Goal: Information Seeking & Learning: Learn about a topic

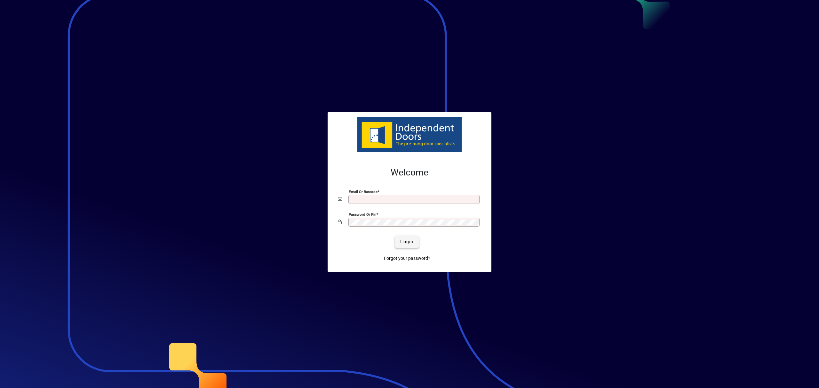
type input "**********"
click at [413, 246] on span "submit" at bounding box center [406, 241] width 23 height 15
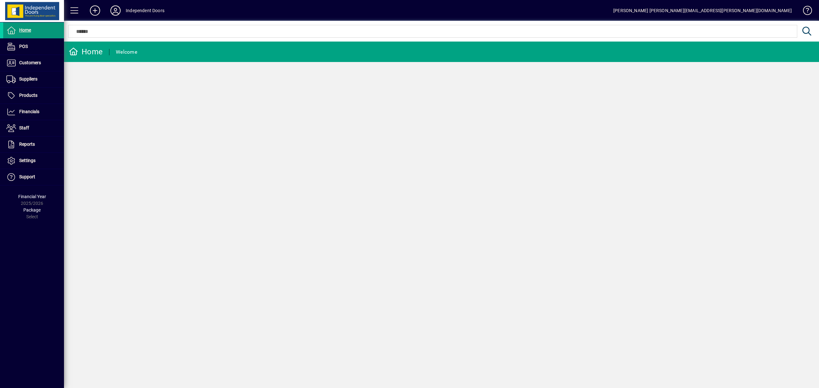
click at [25, 28] on span "Home" at bounding box center [25, 30] width 12 height 5
click at [27, 60] on span "Customers" at bounding box center [30, 62] width 22 height 5
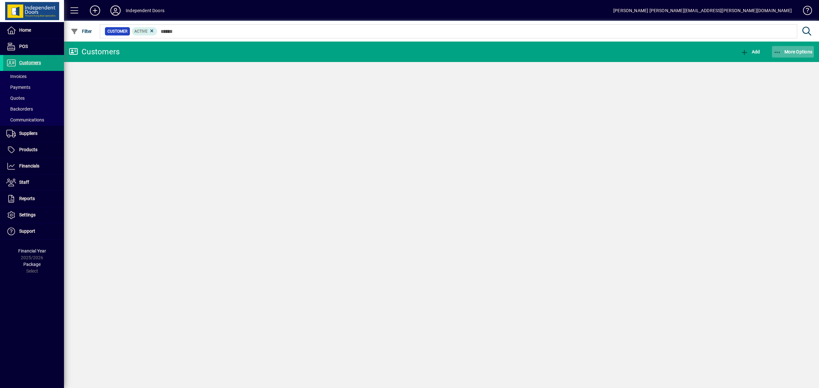
click at [776, 51] on icon "button" at bounding box center [778, 52] width 8 height 6
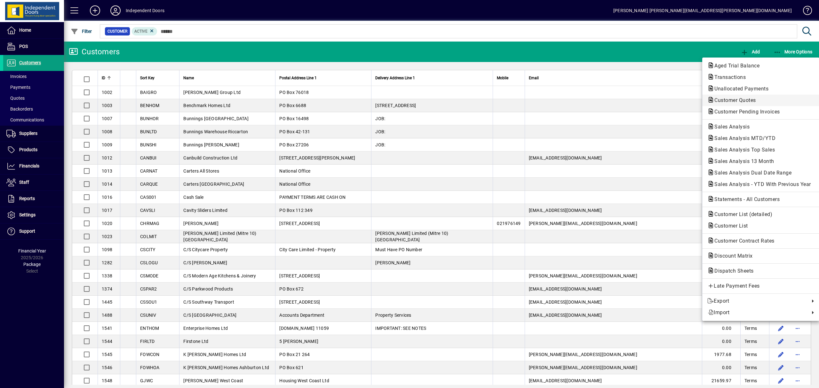
click at [745, 100] on span "Customer Quotes" at bounding box center [733, 100] width 52 height 6
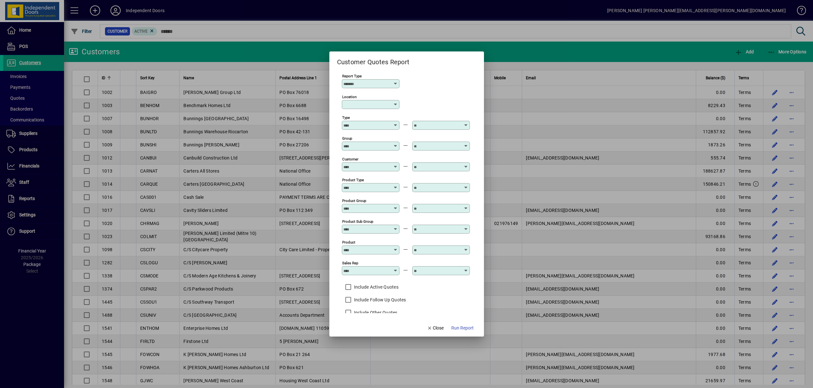
scroll to position [88, 0]
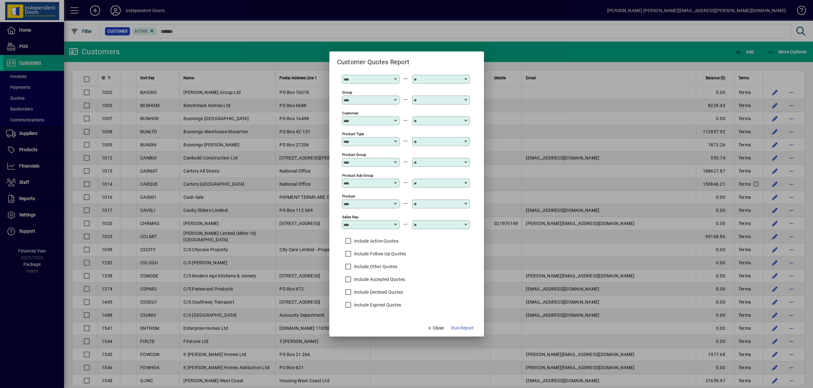
click at [770, 48] on div at bounding box center [406, 194] width 813 height 388
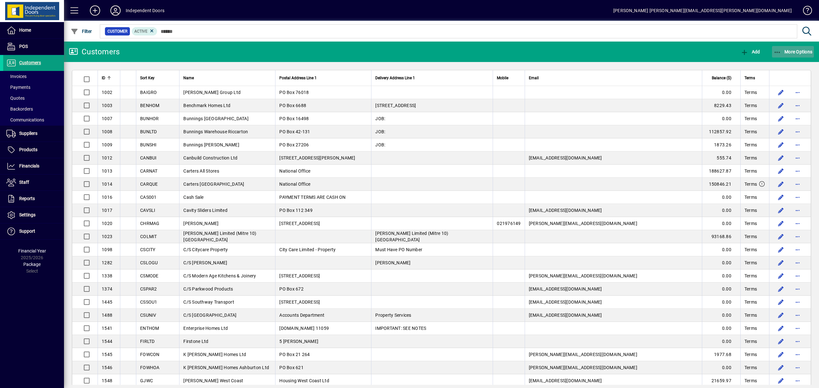
click at [778, 51] on icon "button" at bounding box center [778, 52] width 8 height 6
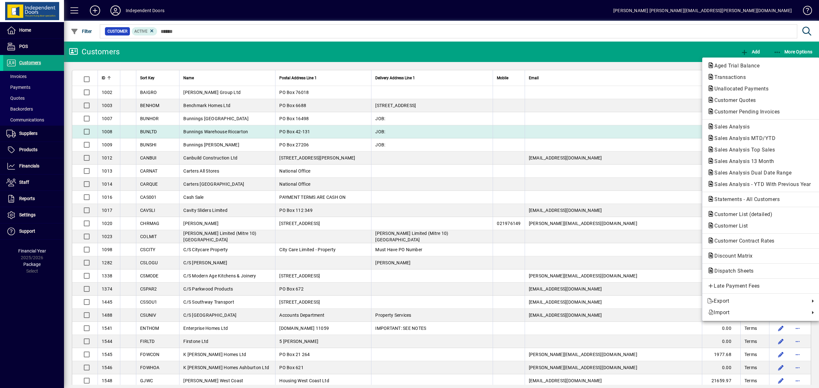
drag, startPoint x: 737, startPoint y: 127, endPoint x: 714, endPoint y: 129, distance: 22.8
click at [736, 127] on span "Sales Analysis" at bounding box center [729, 127] width 45 height 6
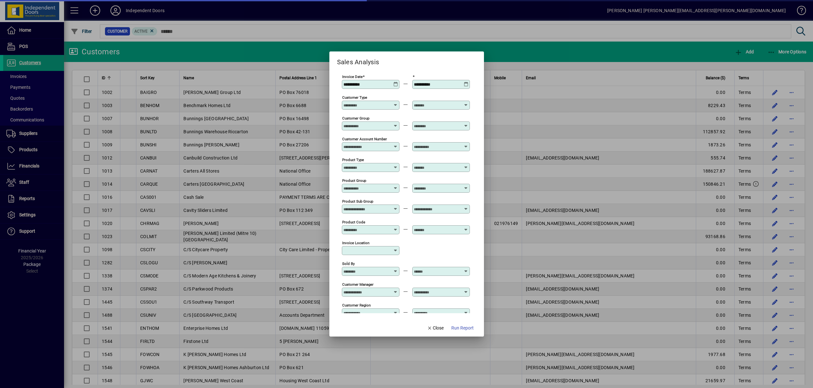
scroll to position [149, 0]
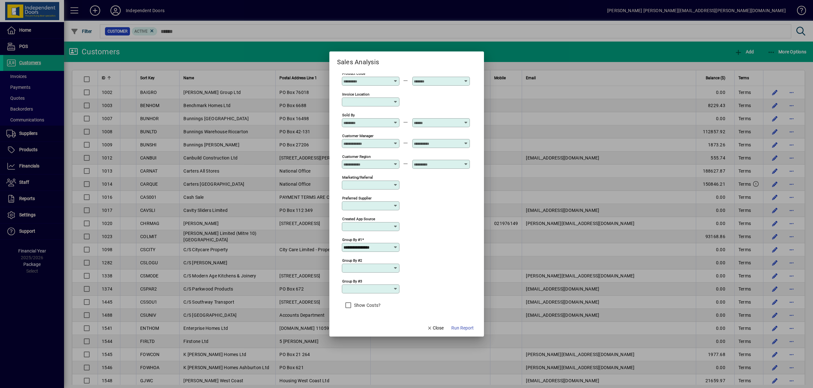
click at [385, 246] on input "**********" at bounding box center [368, 247] width 50 height 5
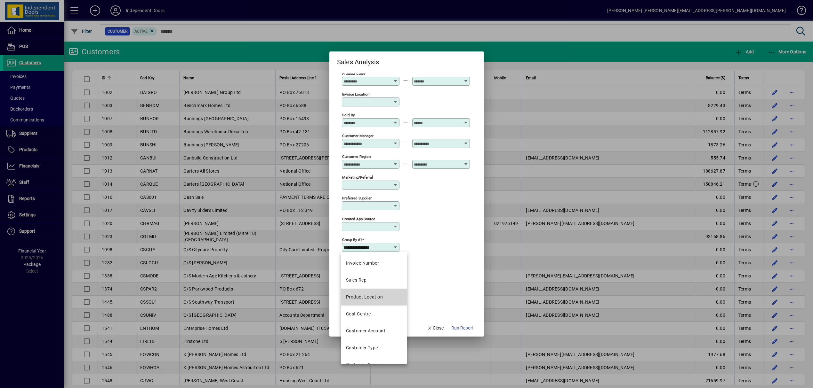
click at [369, 296] on div "Product Location" at bounding box center [364, 297] width 37 height 7
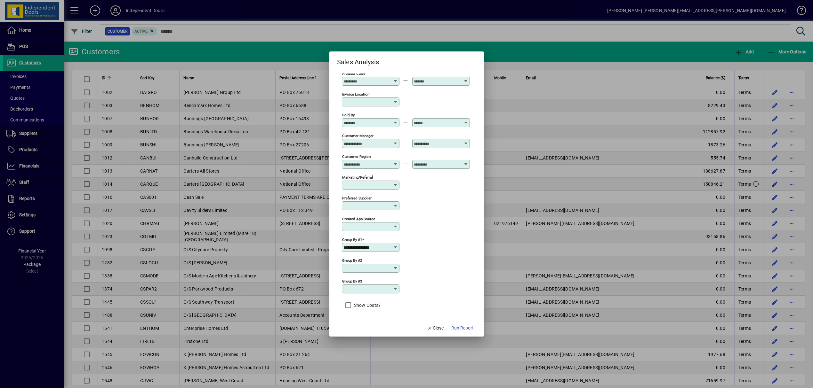
type input "**********"
click at [460, 326] on span "Run Report" at bounding box center [462, 328] width 22 height 7
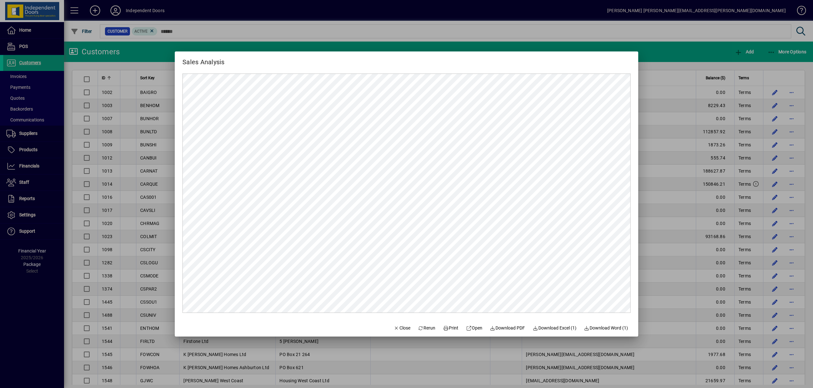
scroll to position [0, 0]
click at [398, 325] on span "Close" at bounding box center [401, 328] width 17 height 7
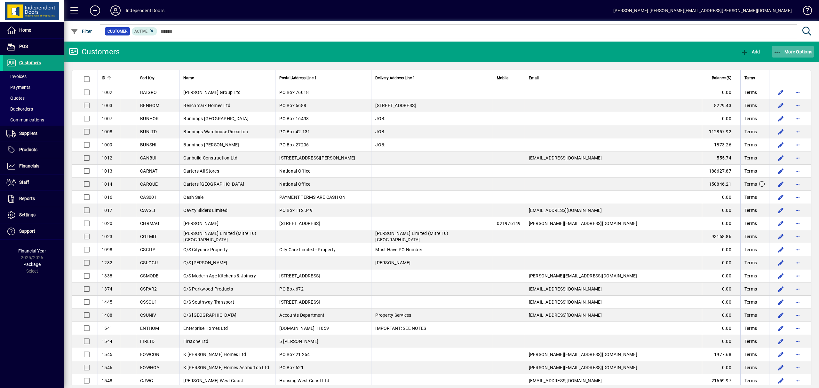
click at [776, 50] on icon "button" at bounding box center [778, 52] width 8 height 6
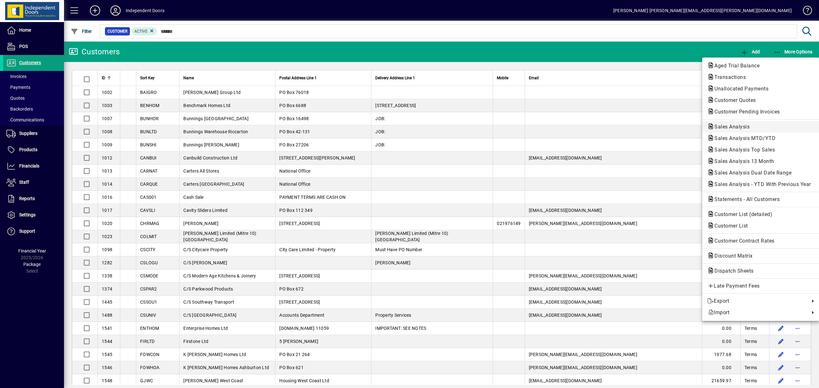
click at [728, 124] on span "Sales Analysis" at bounding box center [729, 127] width 45 height 6
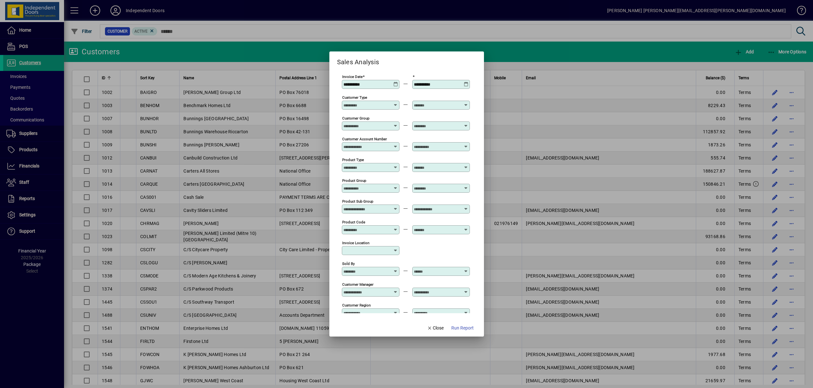
click at [393, 82] on icon at bounding box center [395, 82] width 5 height 0
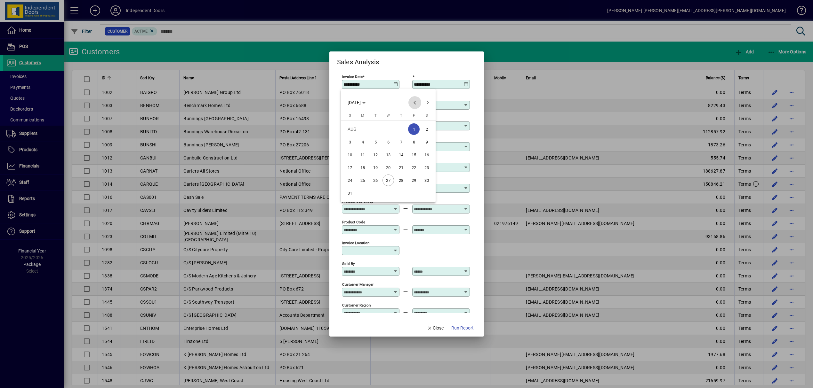
click at [414, 102] on span "Previous month" at bounding box center [414, 102] width 13 height 13
drag, startPoint x: 375, startPoint y: 142, endPoint x: 377, endPoint y: 160, distance: 18.3
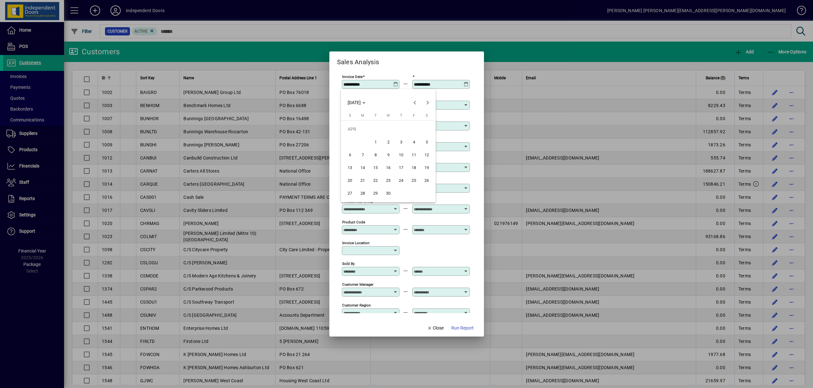
click at [374, 142] on span "1" at bounding box center [375, 142] width 12 height 12
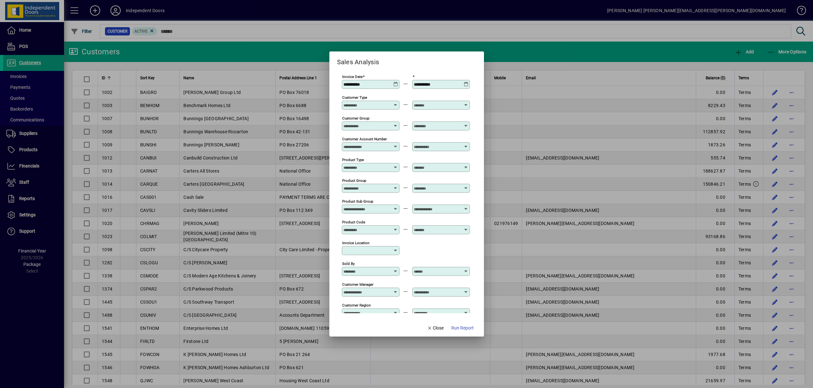
type input "**********"
click at [455, 325] on span "Run Report" at bounding box center [462, 328] width 22 height 7
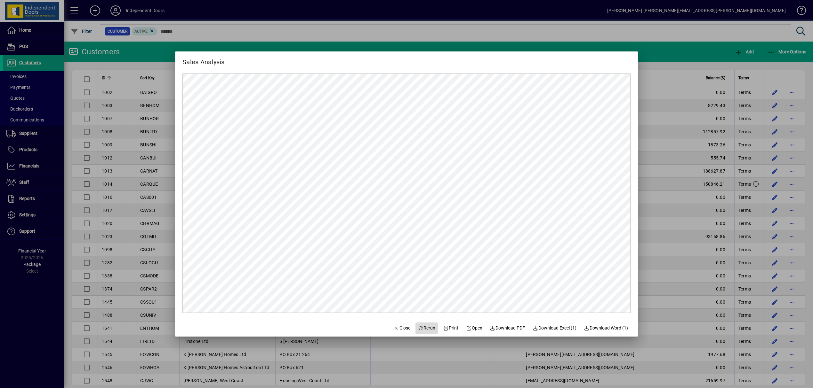
click at [419, 327] on span "Rerun" at bounding box center [427, 328] width 18 height 7
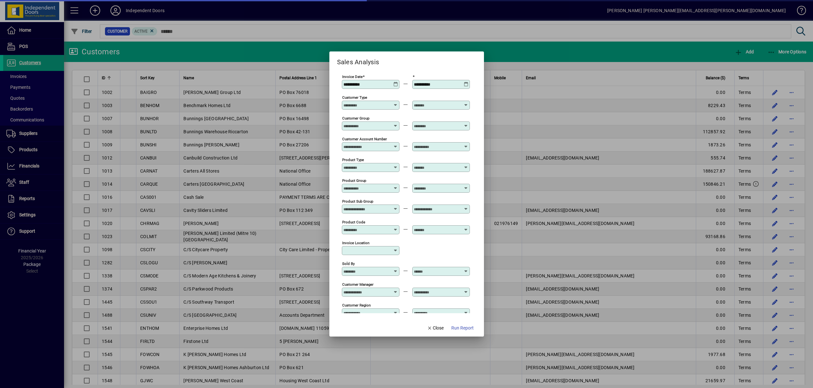
scroll to position [149, 0]
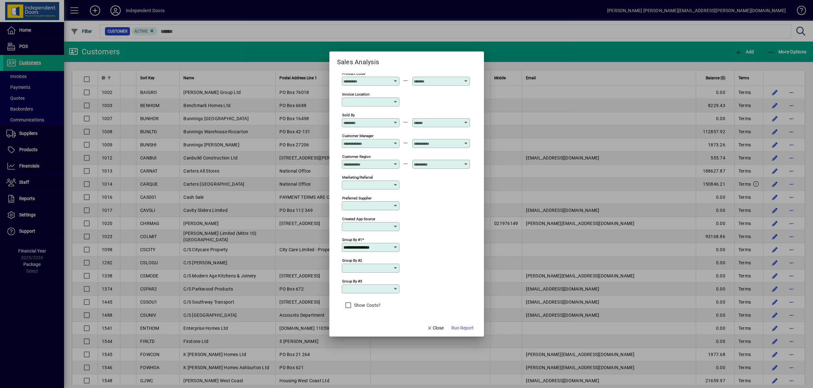
click at [386, 247] on input "**********" at bounding box center [368, 247] width 50 height 5
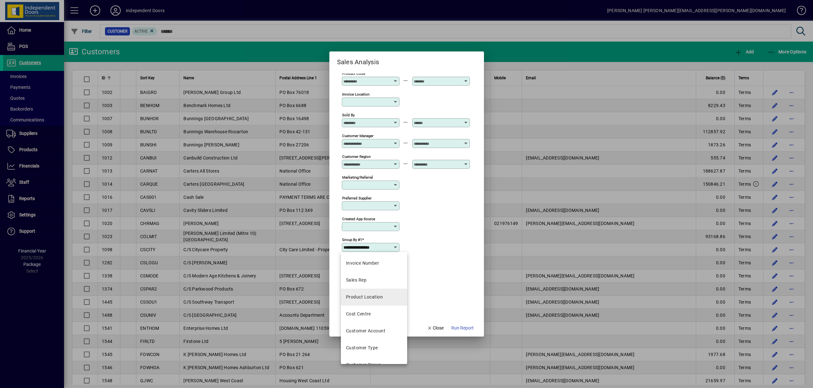
click at [372, 296] on div "Product Location" at bounding box center [364, 297] width 37 height 7
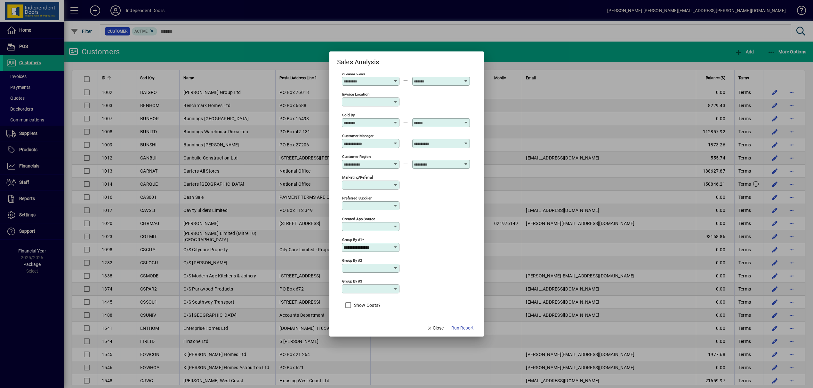
type input "**********"
click at [458, 330] on span "Run Report" at bounding box center [462, 328] width 22 height 7
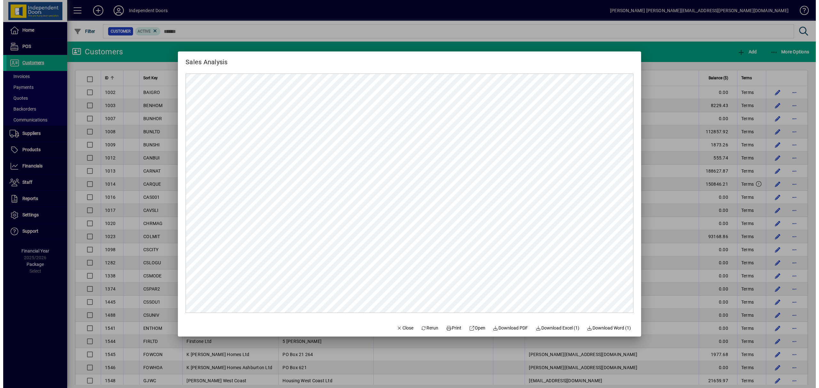
scroll to position [0, 0]
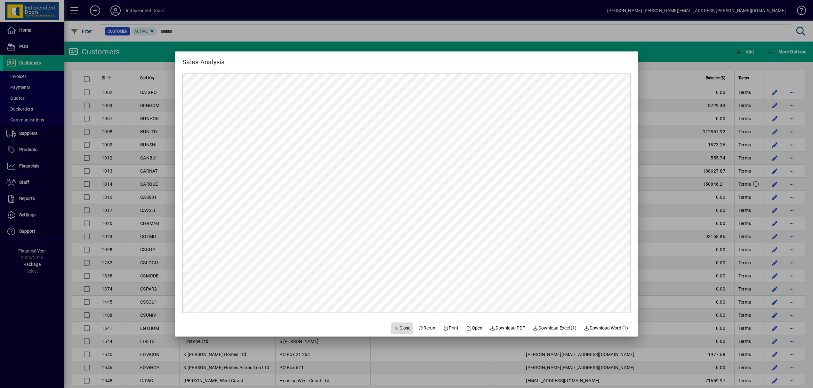
click at [403, 326] on span "Close" at bounding box center [401, 328] width 17 height 7
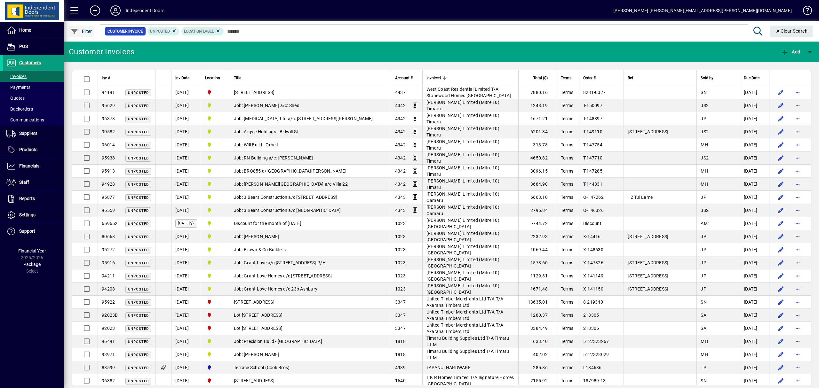
click at [86, 29] on span "Filter" at bounding box center [81, 31] width 21 height 5
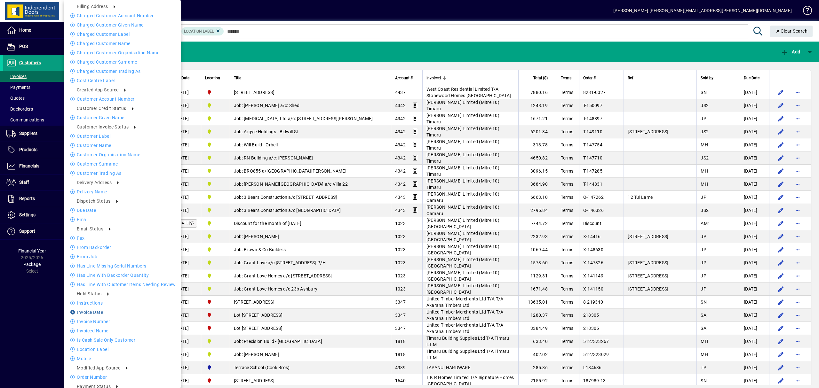
click at [97, 313] on li "Invoice date" at bounding box center [122, 313] width 117 height 8
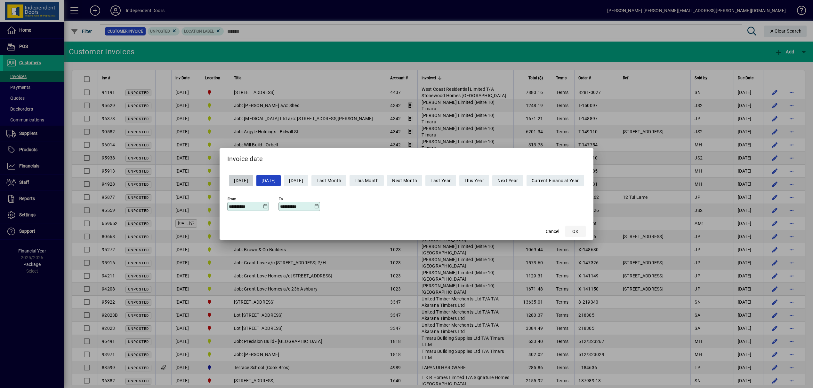
click at [585, 231] on span "button" at bounding box center [575, 231] width 20 height 15
